Goal: Check status

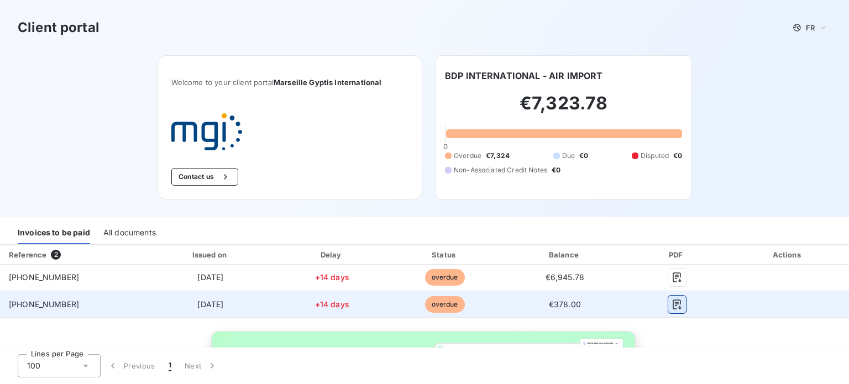
click at [672, 301] on icon "button" at bounding box center [677, 304] width 11 height 11
